Goal: Task Accomplishment & Management: Manage account settings

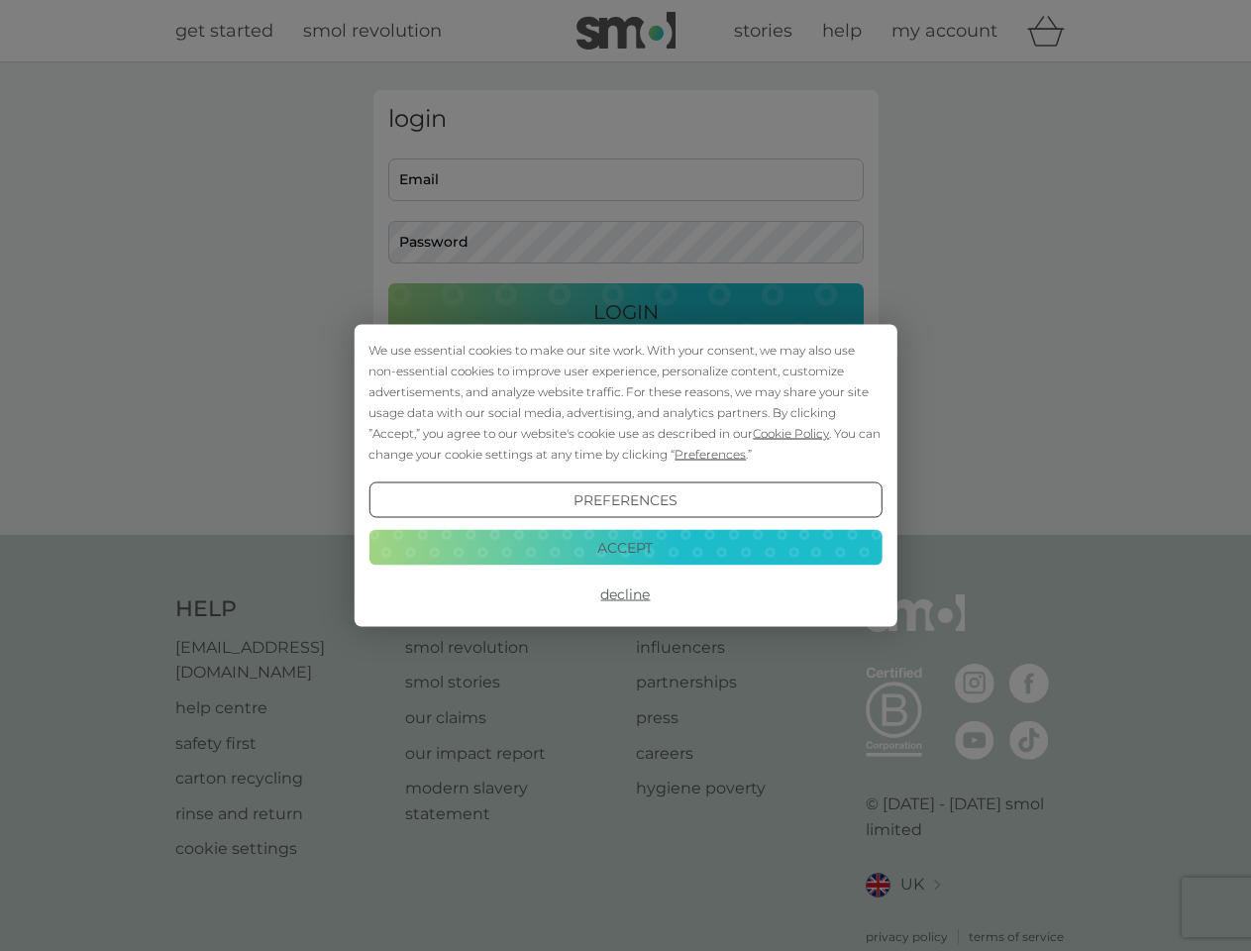
click at [791, 433] on span "Cookie Policy" at bounding box center [791, 433] width 76 height 15
click at [708, 454] on div "login Email Password Login ● ● ● ● ● ● ● ● ● ● ● ● ● ● ● ● ● ● ● ● ● ● ● ● ● ● …" at bounding box center [625, 298] width 505 height 417
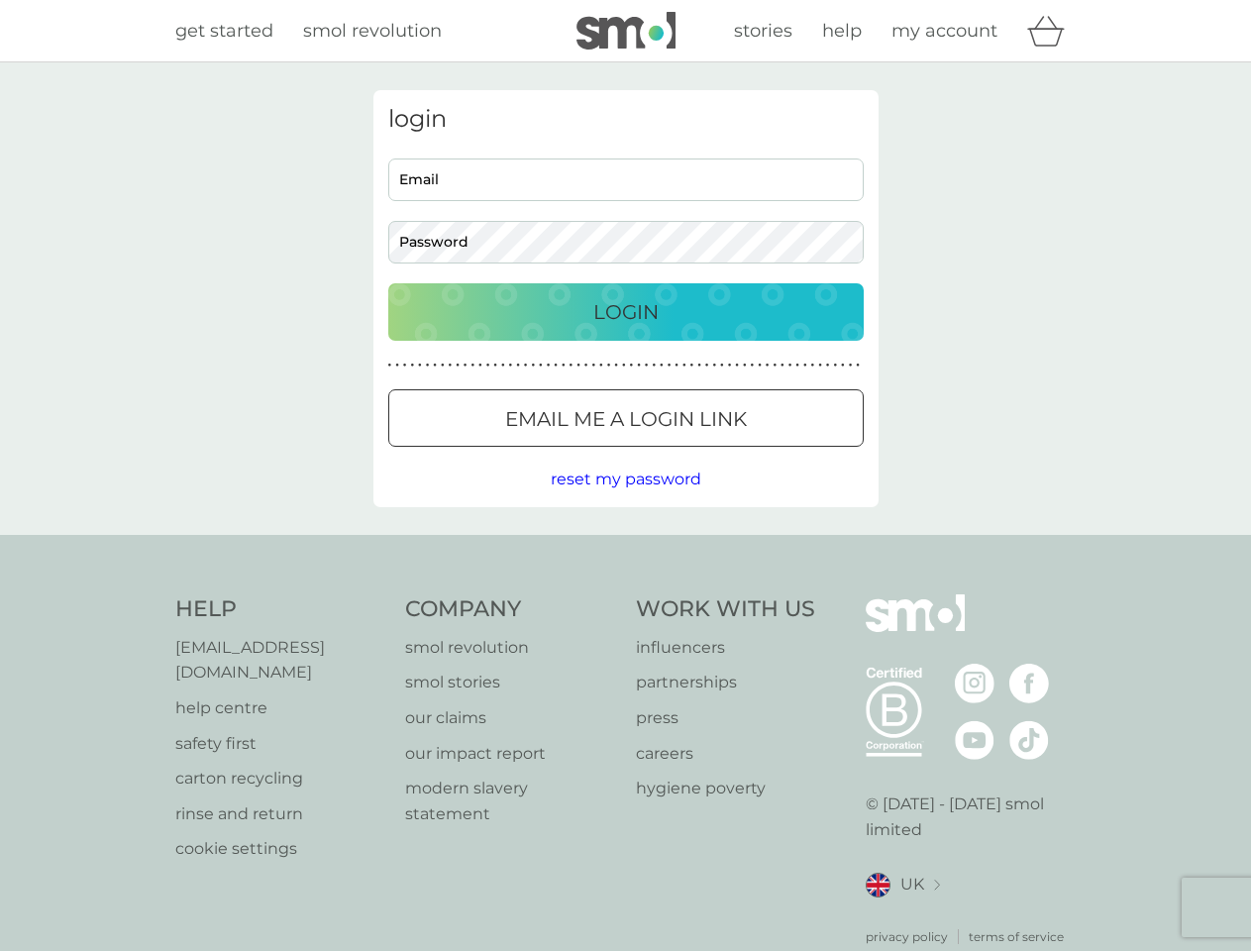
click at [625, 500] on div "login Email Password Login ● ● ● ● ● ● ● ● ● ● ● ● ● ● ● ● ● ● ● ● ● ● ● ● ● ● …" at bounding box center [625, 298] width 505 height 417
click at [625, 594] on div "Help [EMAIL_ADDRESS][DOMAIN_NAME] help centre safety first carton recycling rin…" at bounding box center [625, 770] width 901 height 352
click at [625, 547] on div "Help [EMAIL_ADDRESS][DOMAIN_NAME] help centre safety first carton recycling rin…" at bounding box center [625, 770] width 1251 height 470
